Goal: Information Seeking & Learning: Find contact information

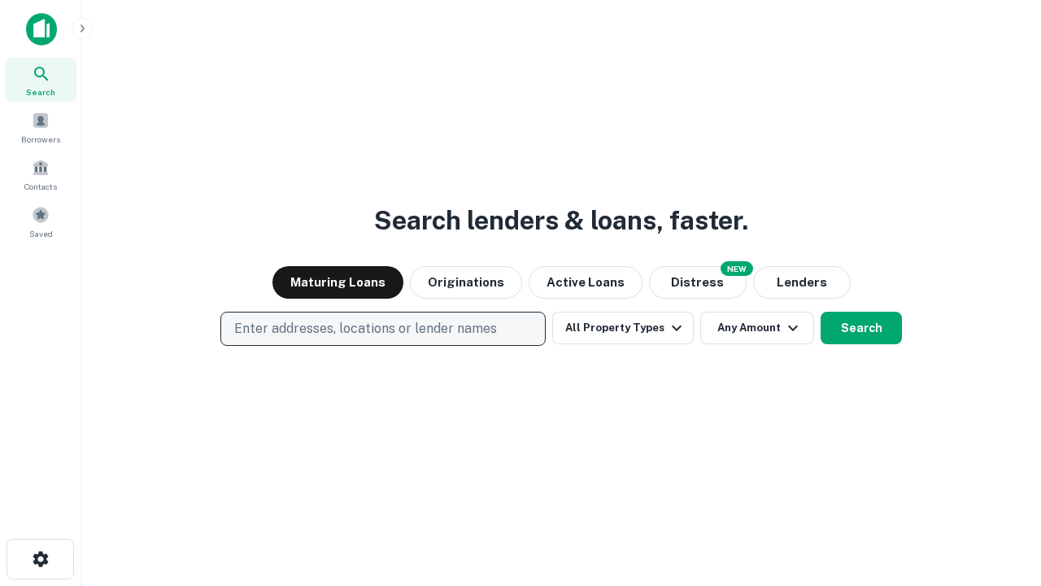
click at [382, 329] on p "Enter addresses, locations or lender names" at bounding box center [365, 329] width 263 height 20
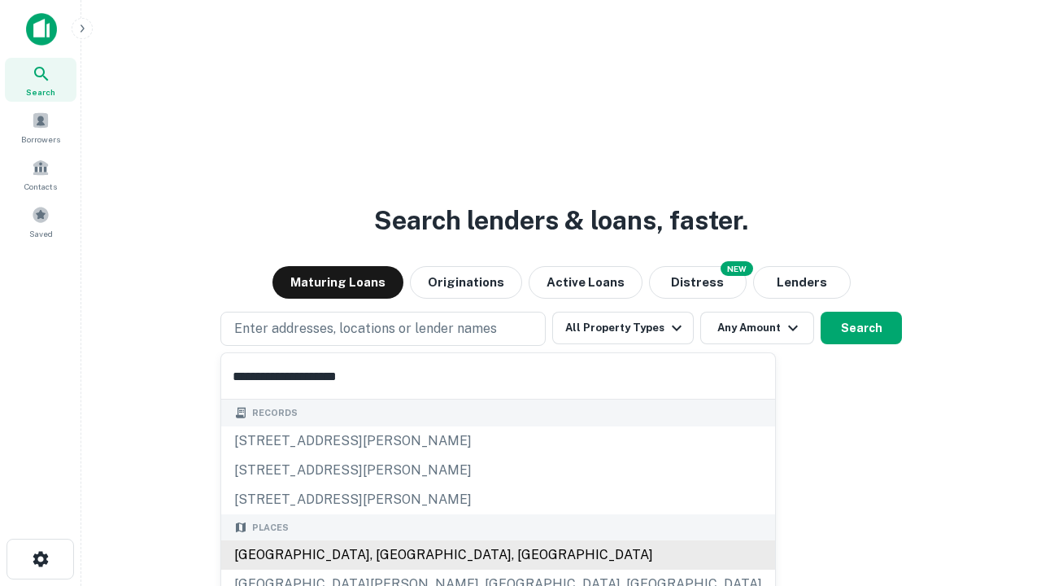
click at [389, 555] on div "[GEOGRAPHIC_DATA], [GEOGRAPHIC_DATA], [GEOGRAPHIC_DATA]" at bounding box center [498, 554] width 554 height 29
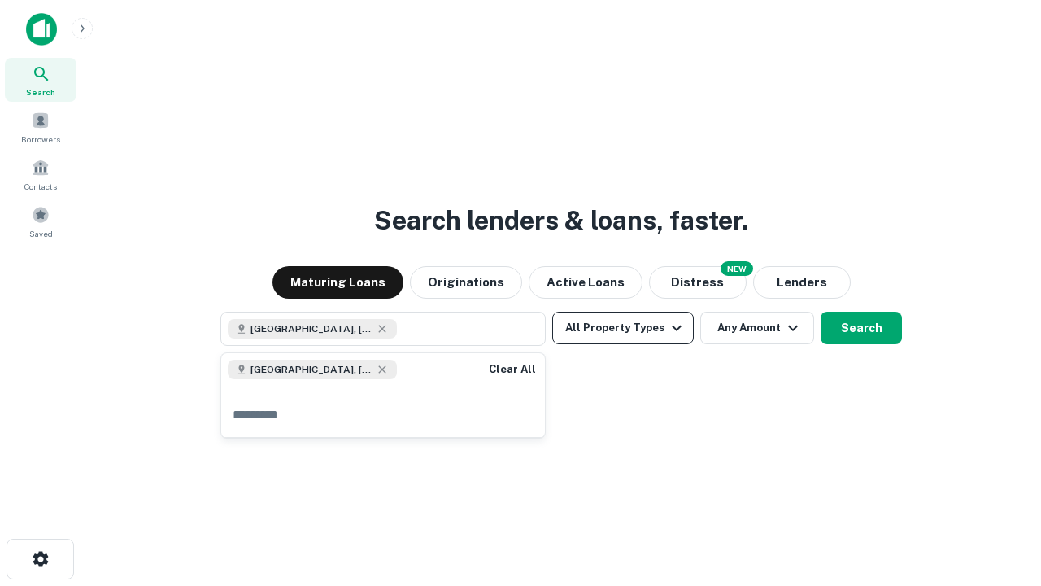
click at [623, 328] on button "All Property Types" at bounding box center [623, 328] width 142 height 33
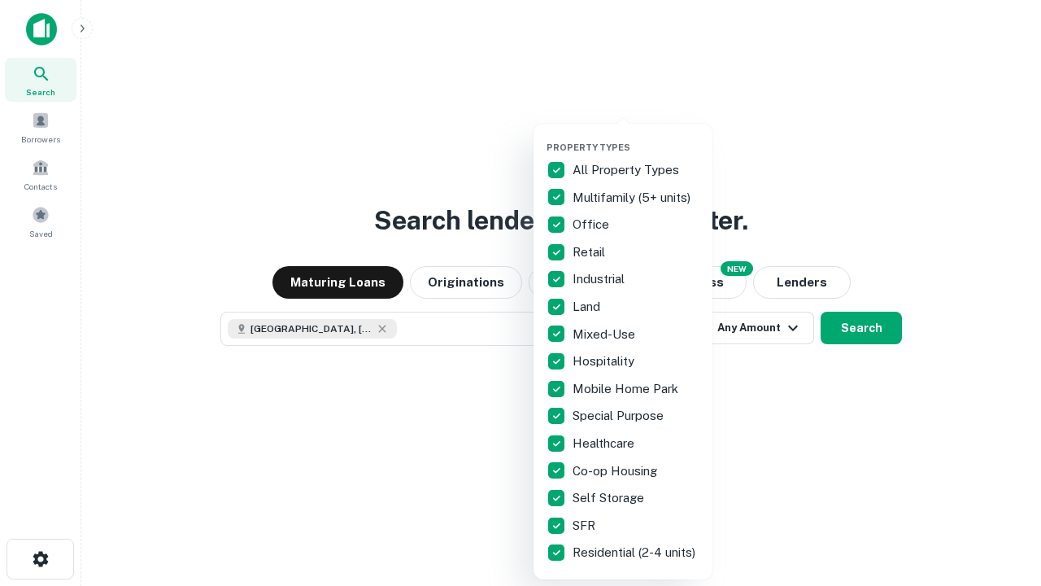
click at [636, 137] on button "button" at bounding box center [636, 137] width 179 height 1
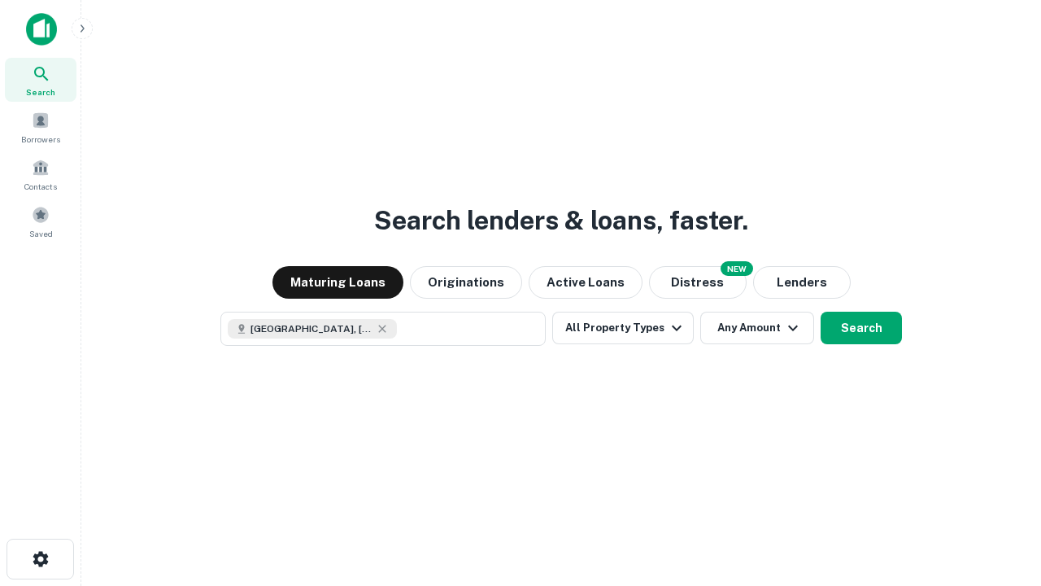
scroll to position [26, 0]
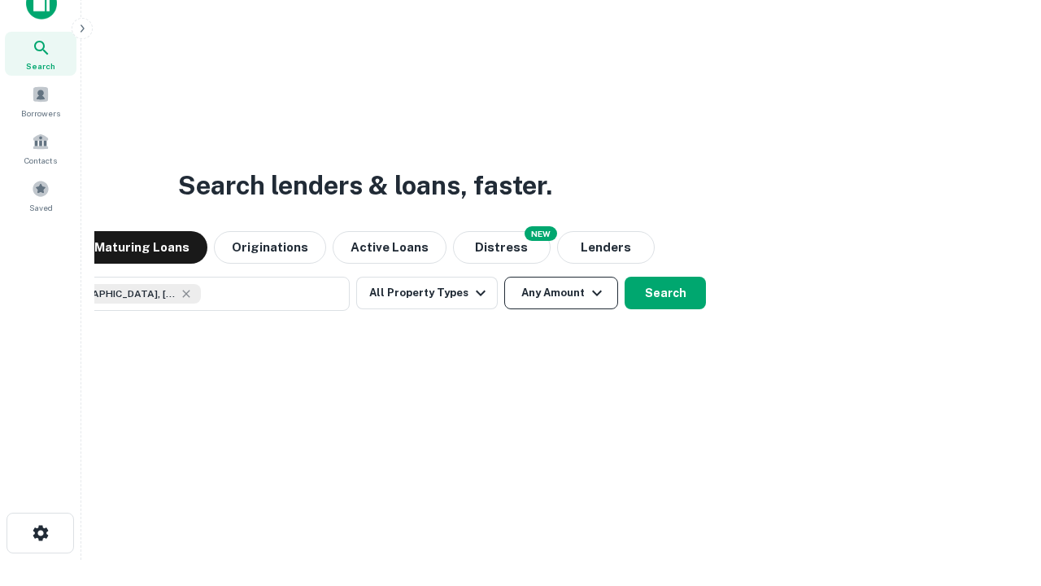
click at [504, 277] on button "Any Amount" at bounding box center [561, 293] width 114 height 33
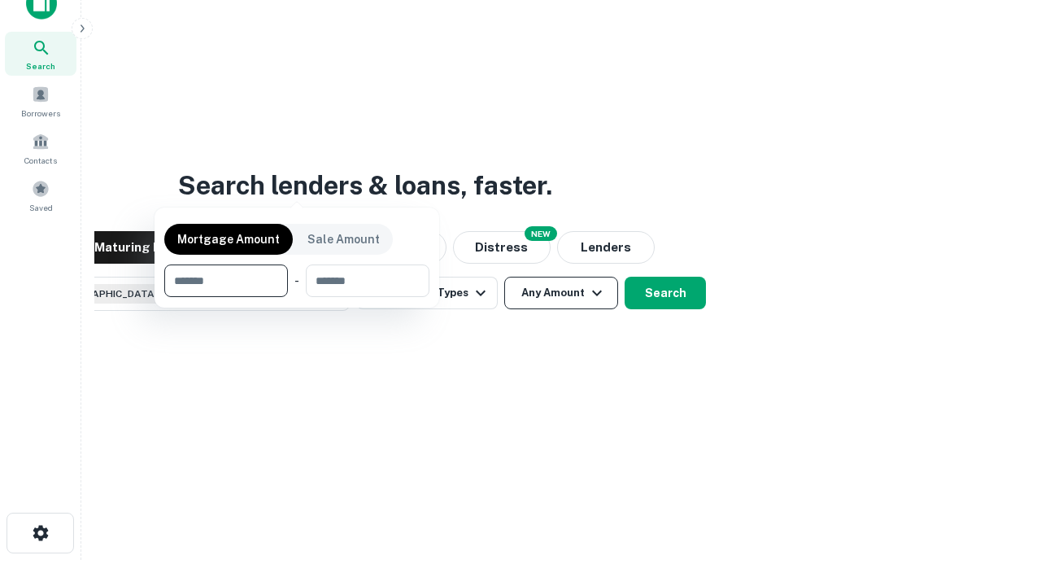
scroll to position [117, 460]
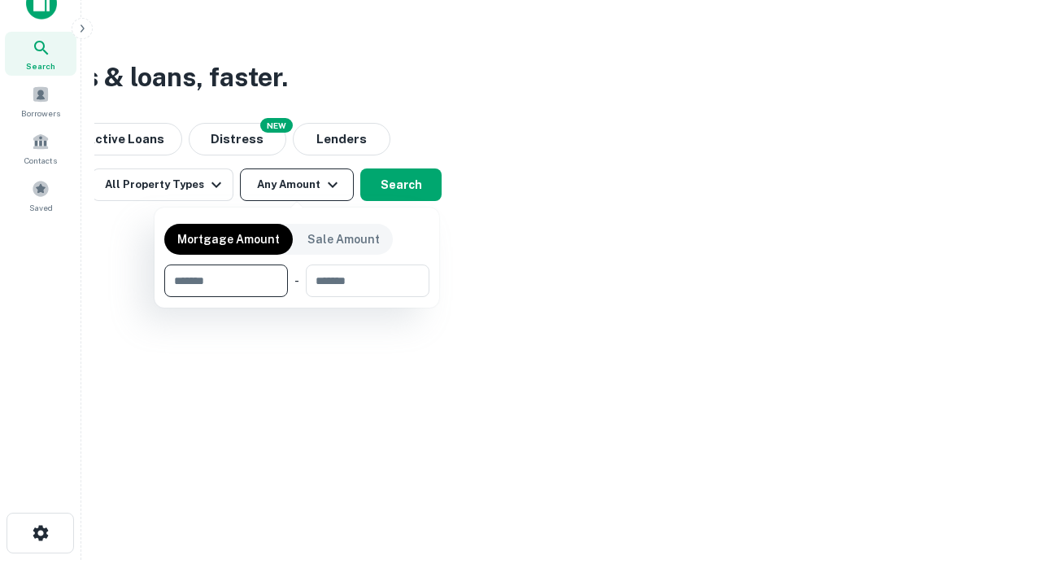
type input "*******"
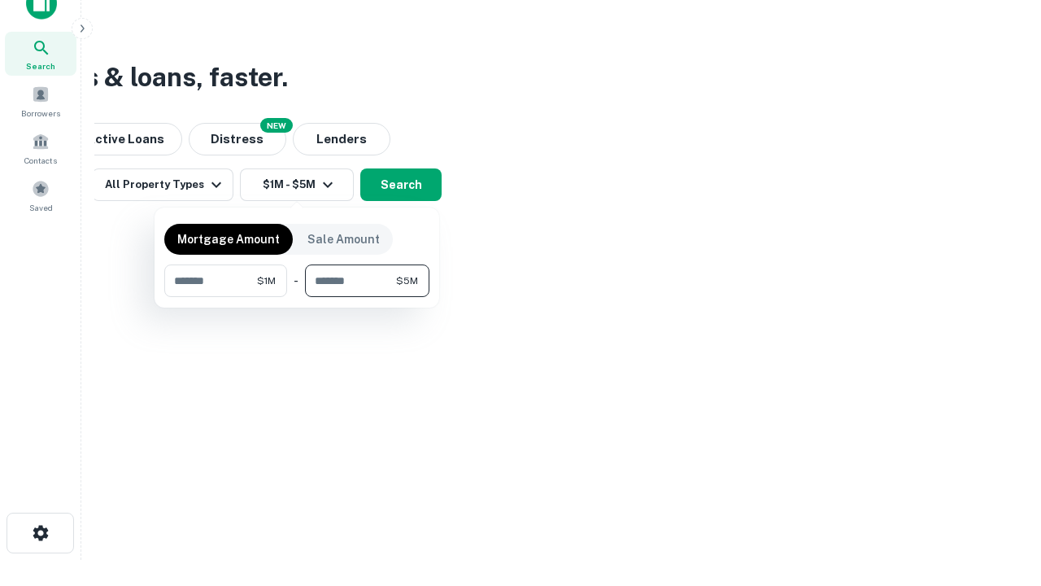
type input "*******"
click at [297, 297] on button "button" at bounding box center [296, 297] width 265 height 1
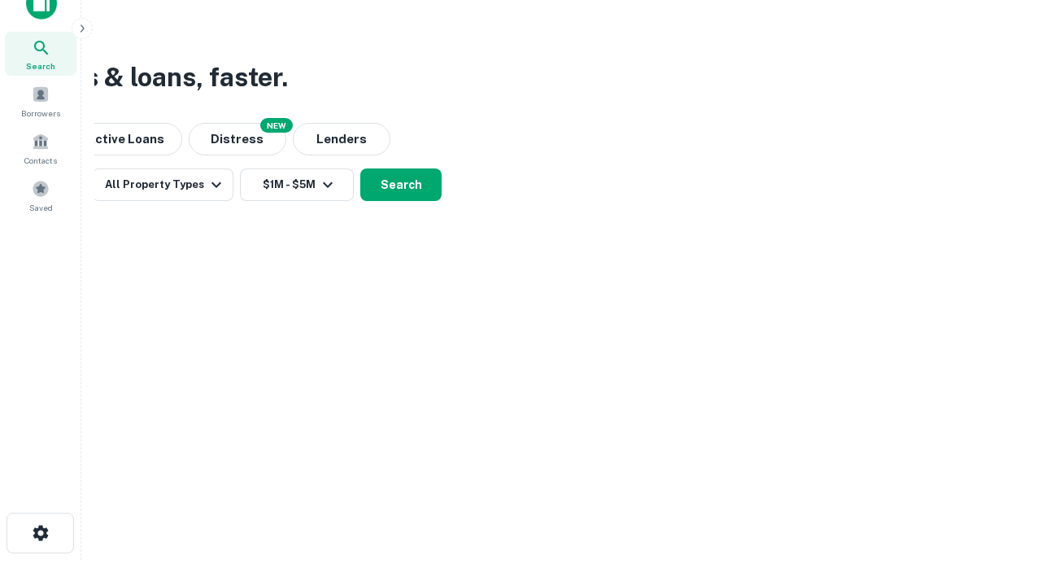
scroll to position [26, 0]
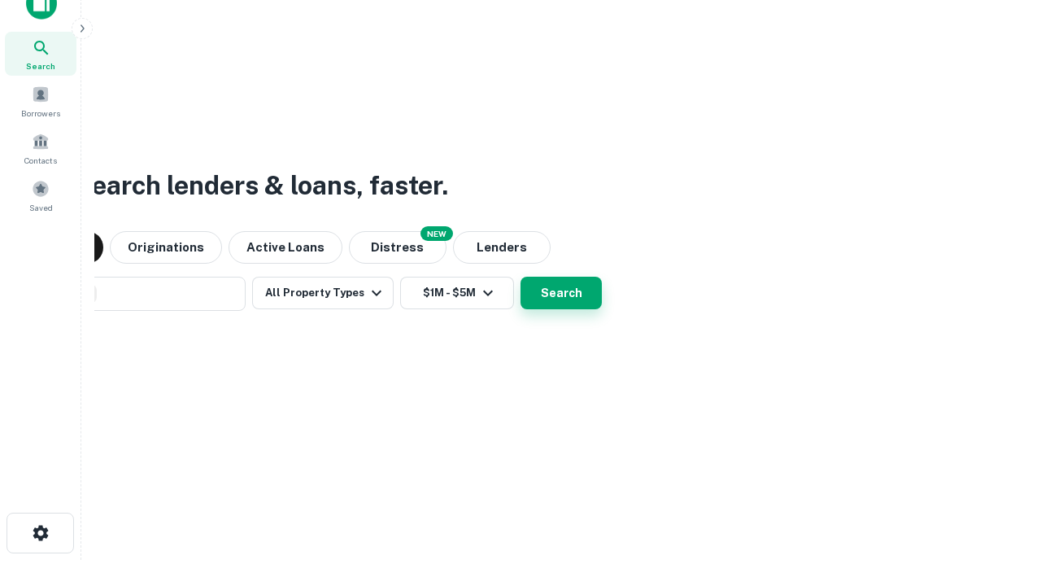
click at [521, 277] on button "Search" at bounding box center [561, 293] width 81 height 33
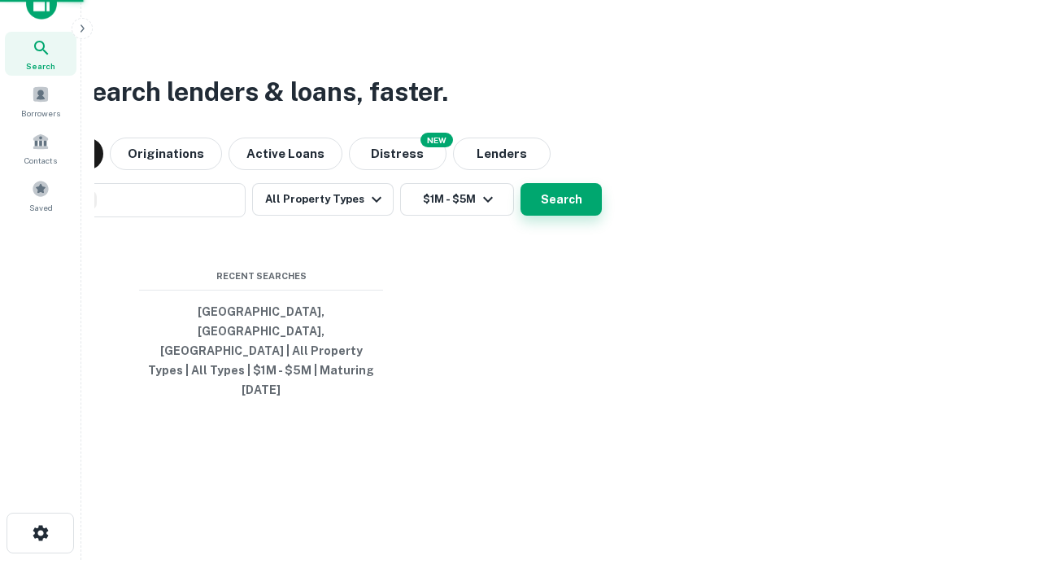
scroll to position [43, 460]
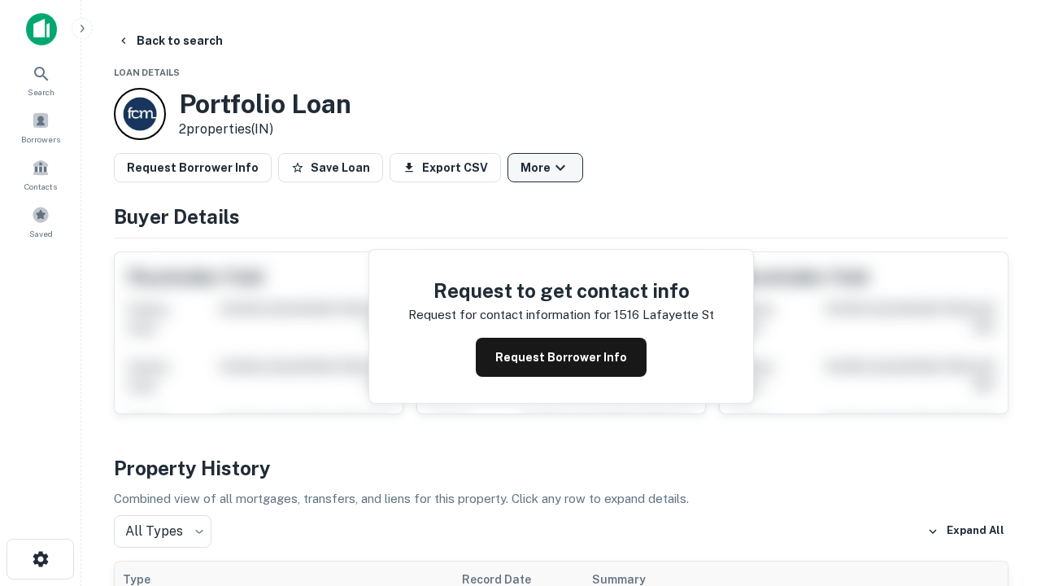
click at [545, 168] on button "More" at bounding box center [546, 167] width 76 height 29
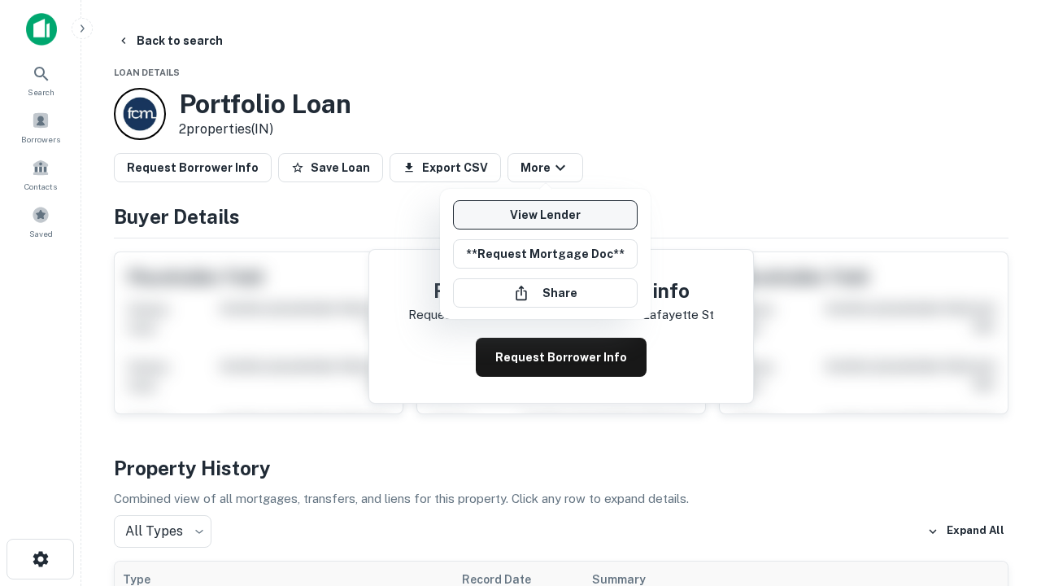
click at [545, 215] on link "View Lender" at bounding box center [545, 214] width 185 height 29
